Goal: Find specific page/section: Find specific page/section

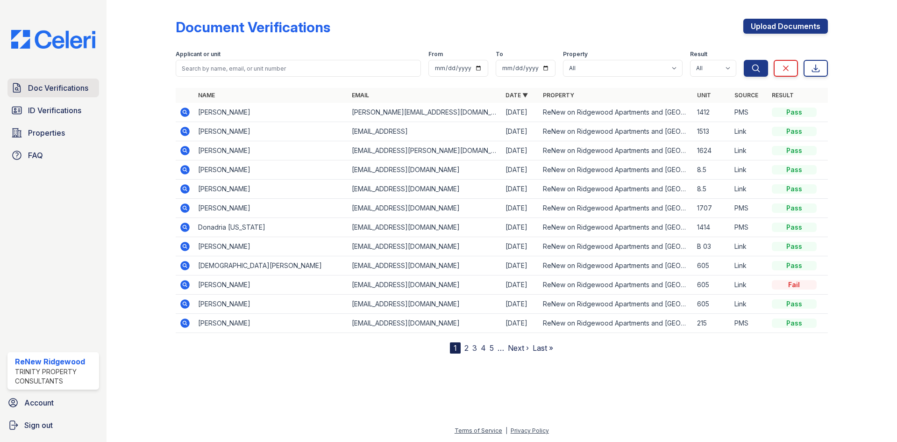
click at [71, 89] on span "Doc Verifications" at bounding box center [58, 87] width 60 height 11
click at [68, 96] on link "Doc Verifications" at bounding box center [53, 88] width 92 height 19
click at [86, 86] on span "Doc Verifications" at bounding box center [58, 87] width 60 height 11
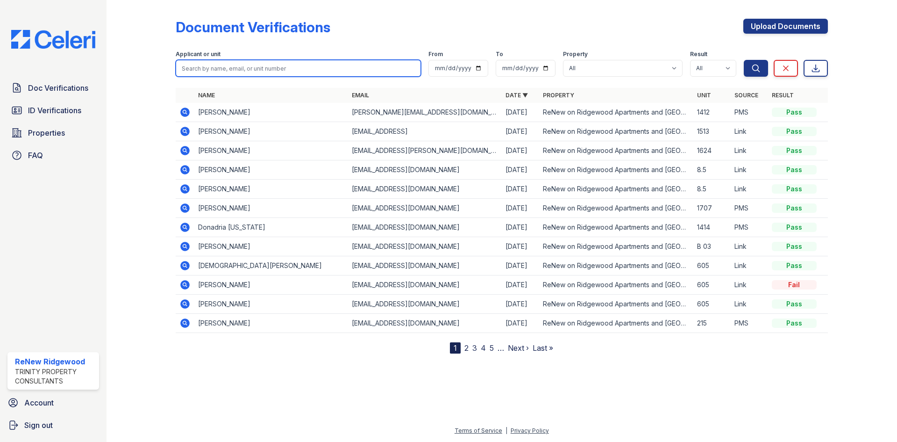
click at [216, 70] on input "search" at bounding box center [298, 68] width 245 height 17
type input "[PERSON_NAME]"
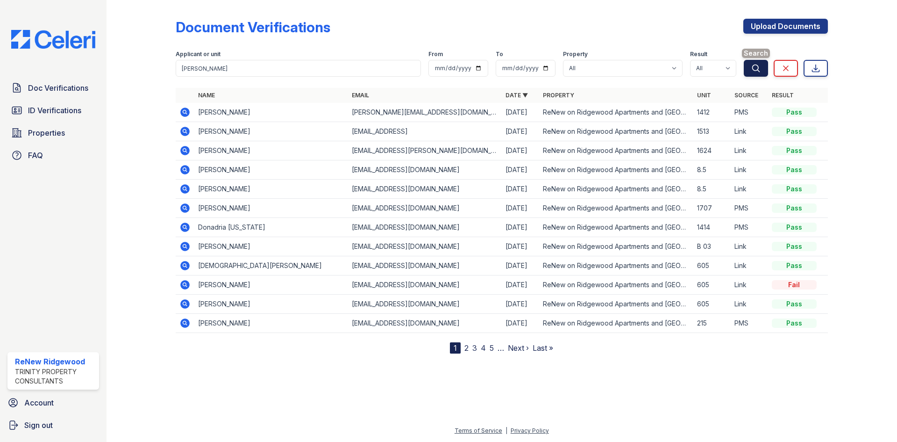
click at [764, 66] on button "Search" at bounding box center [756, 68] width 24 height 17
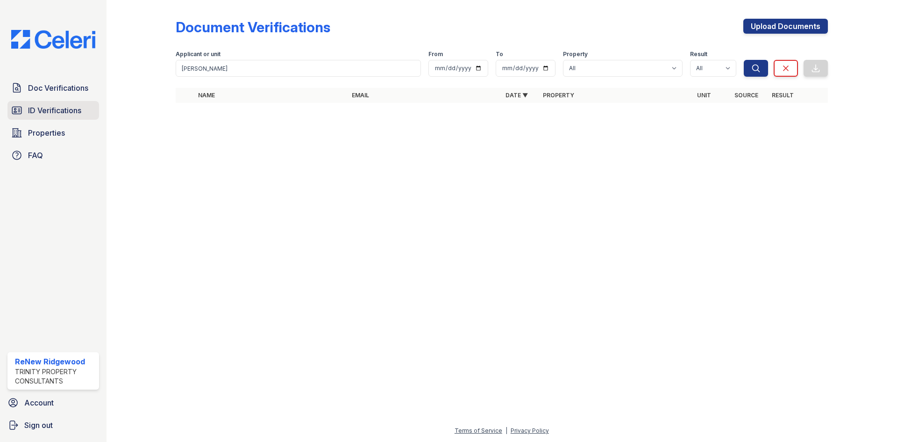
click at [62, 107] on span "ID Verifications" at bounding box center [54, 110] width 53 height 11
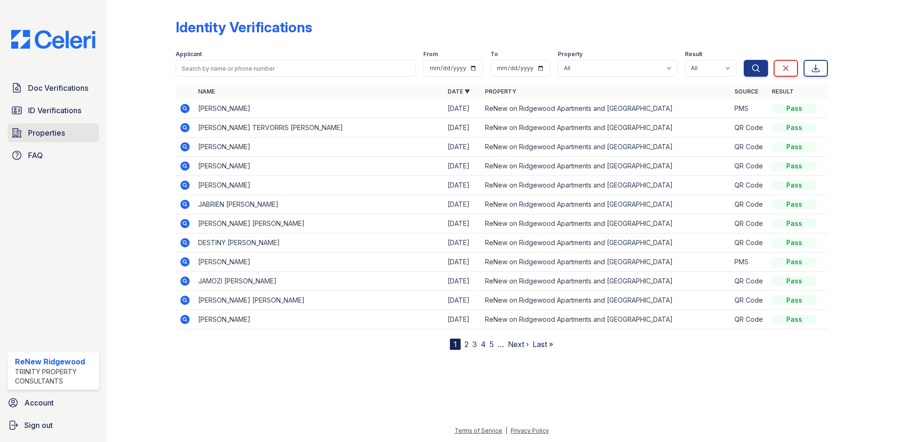
click at [90, 135] on link "Properties" at bounding box center [53, 132] width 92 height 19
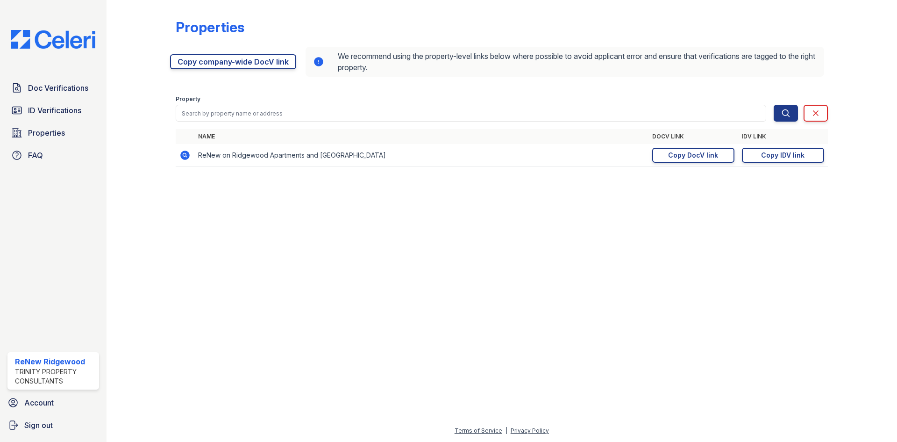
click at [83, 120] on div "Doc Verifications ID Verifications Properties FAQ" at bounding box center [53, 122] width 99 height 86
click at [85, 110] on link "ID Verifications" at bounding box center [53, 110] width 92 height 19
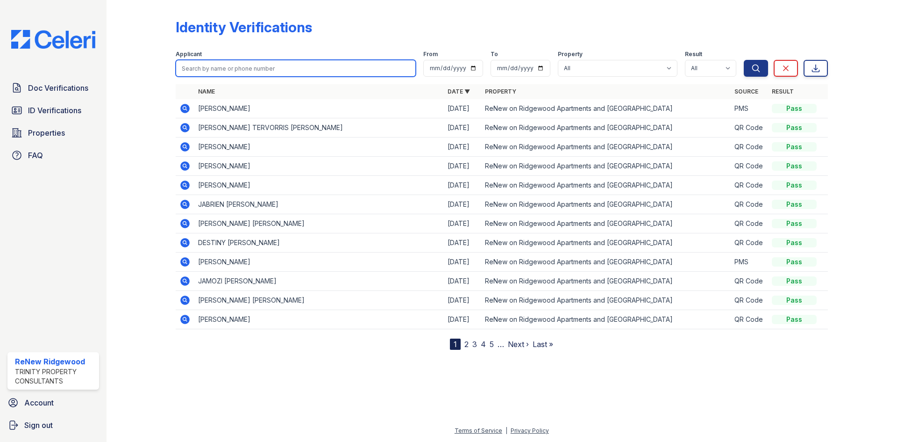
click at [196, 72] on input "search" at bounding box center [296, 68] width 240 height 17
type input "[PERSON_NAME]"
